Goal: Task Accomplishment & Management: Use online tool/utility

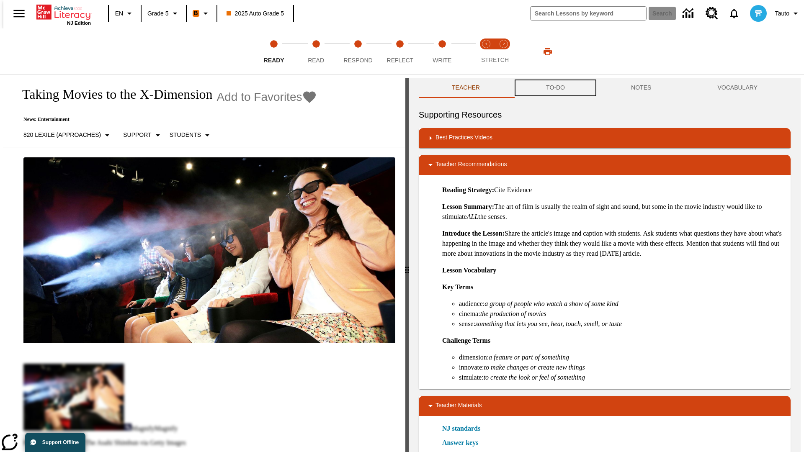
click at [555, 88] on button "TO-DO" at bounding box center [555, 88] width 85 height 20
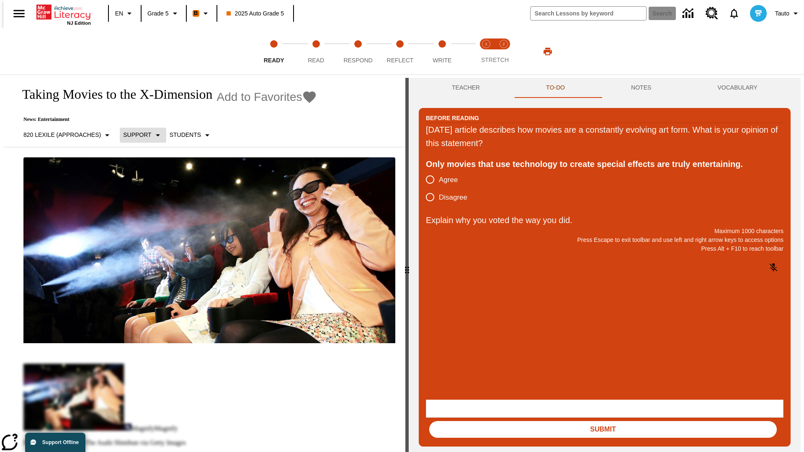
click at [139, 135] on p "Support" at bounding box center [137, 135] width 28 height 9
click at [148, 184] on p "Support" at bounding box center [147, 184] width 49 height 9
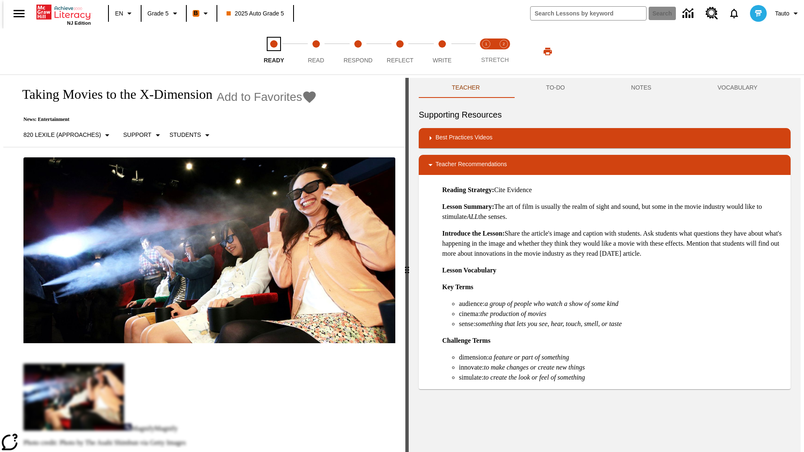
click at [274, 52] on span "Ready" at bounding box center [274, 56] width 21 height 15
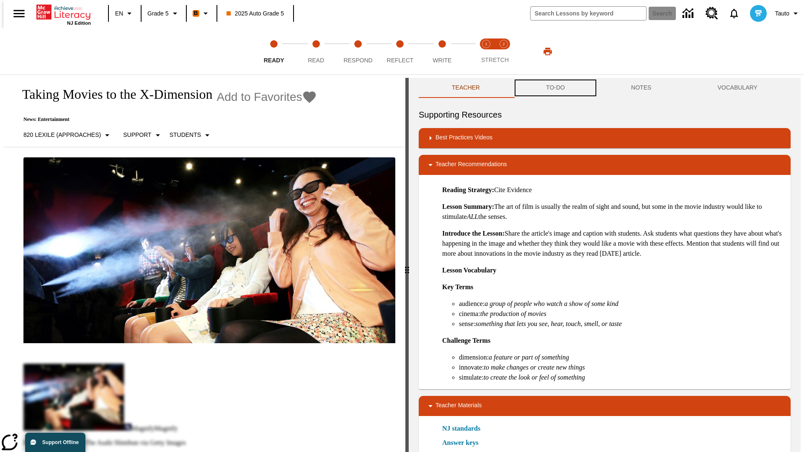
click at [555, 88] on button "TO-DO" at bounding box center [555, 88] width 85 height 20
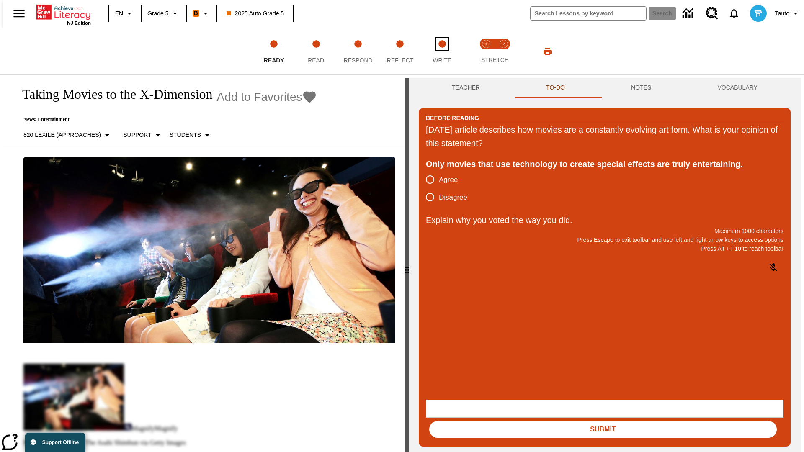
click at [442, 52] on span "Write" at bounding box center [442, 56] width 19 height 15
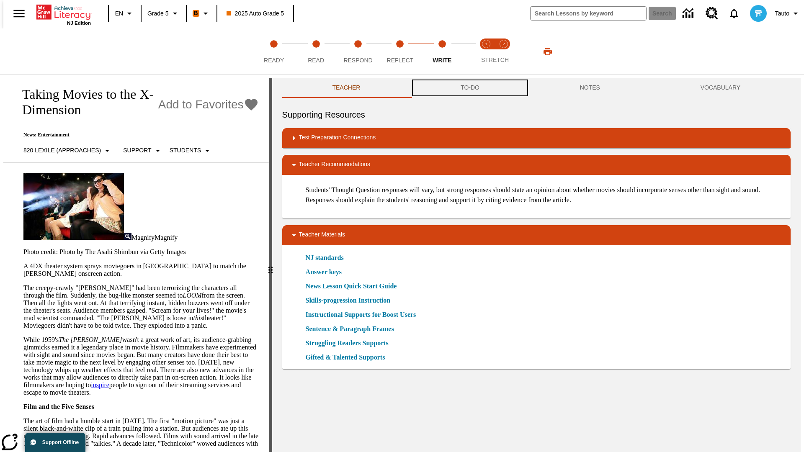
scroll to position [0, 0]
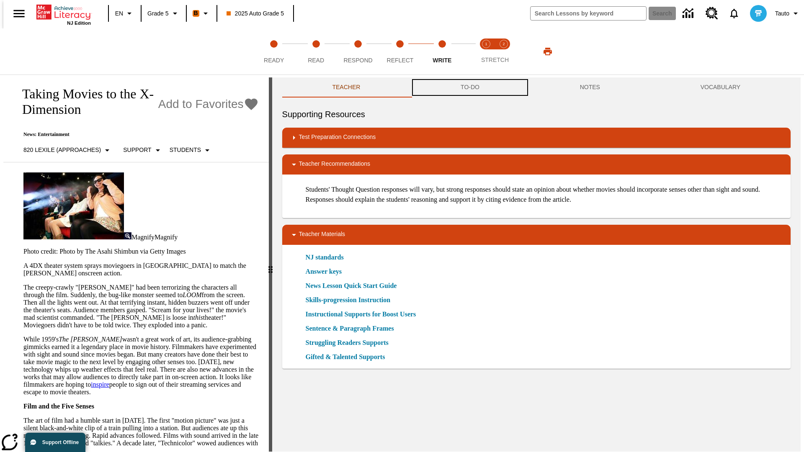
click at [469, 88] on button "TO-DO" at bounding box center [469, 87] width 119 height 20
